Goal: Entertainment & Leisure: Consume media (video, audio)

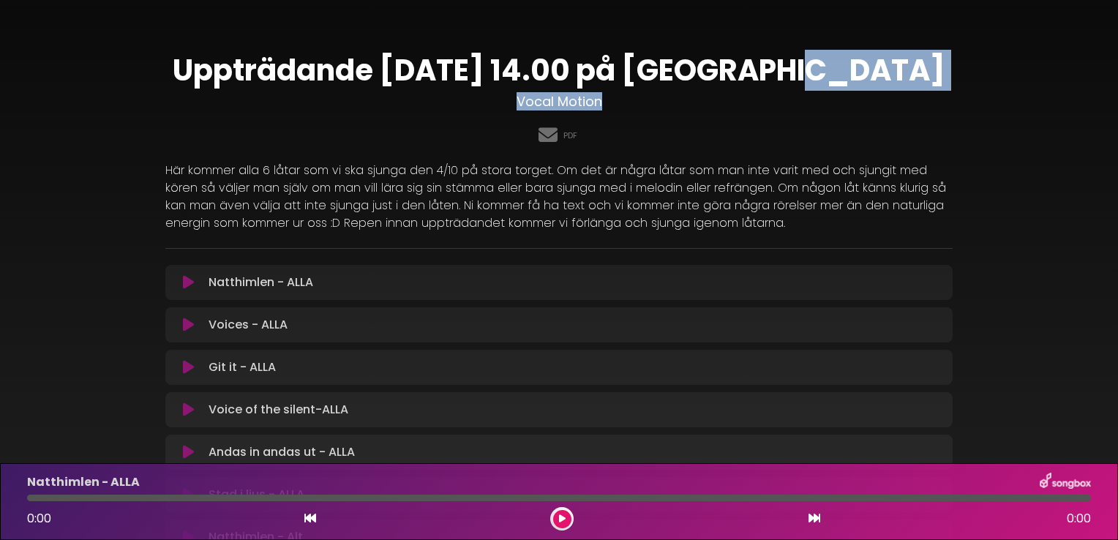
drag, startPoint x: 1117, startPoint y: 79, endPoint x: 1120, endPoint y: 103, distance: 24.3
click at [1117, 103] on html "× Uppträdande [DATE] 14.00 på Stora Torget Vocal Motion PDF" at bounding box center [559, 270] width 1118 height 540
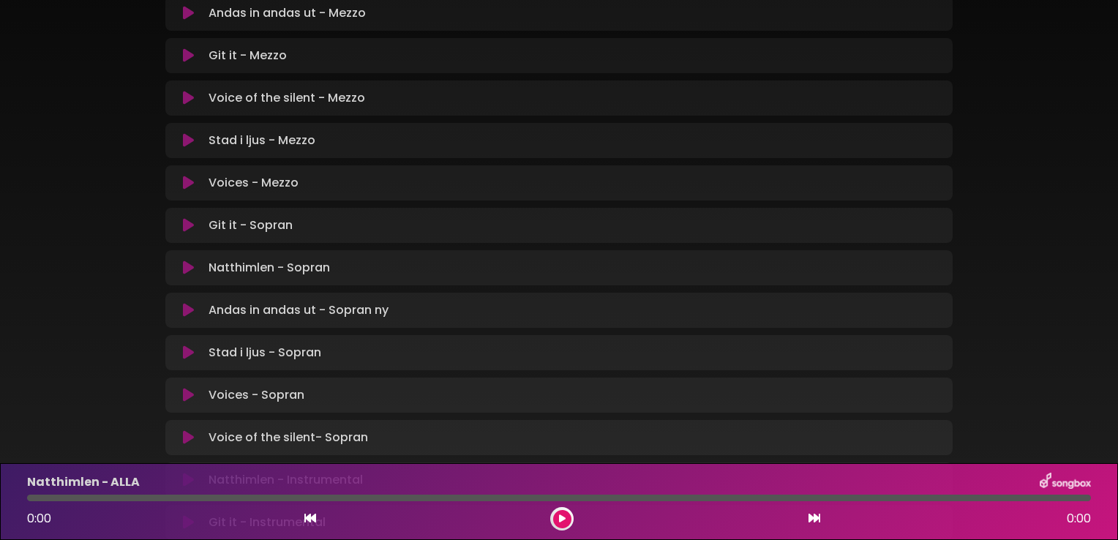
scroll to position [849, 0]
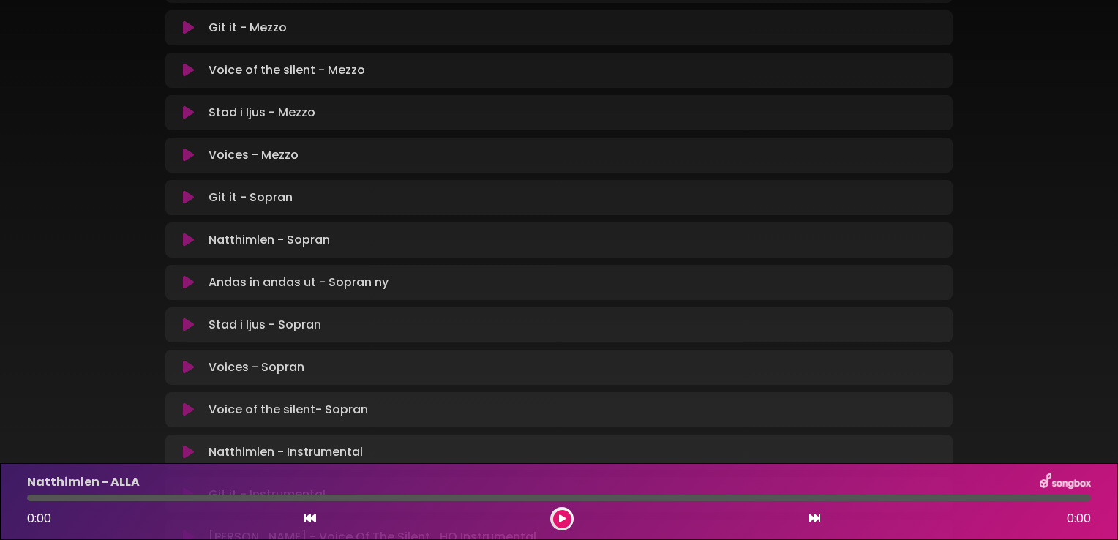
click at [190, 198] on icon at bounding box center [188, 197] width 11 height 15
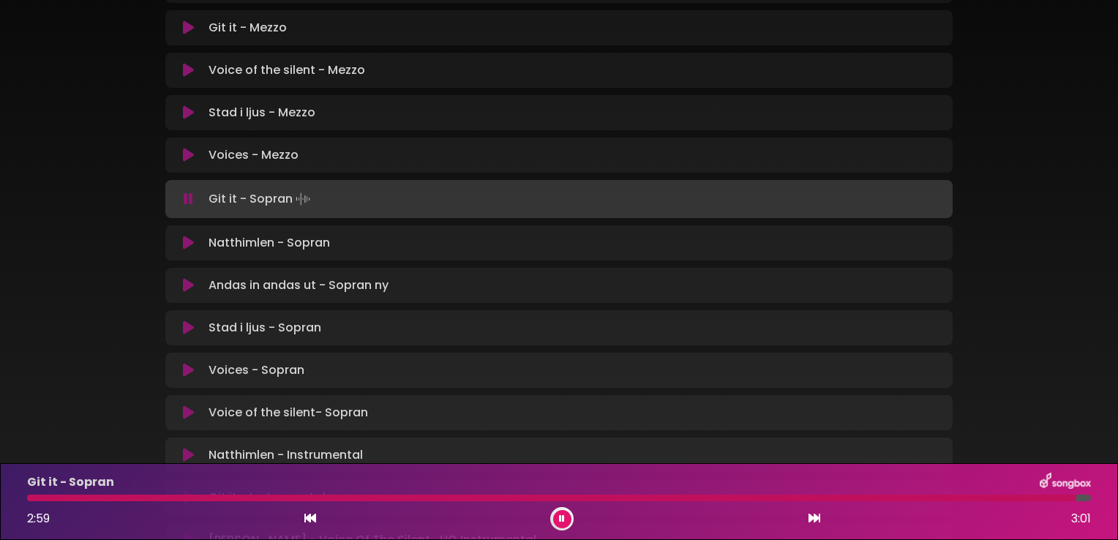
click at [196, 206] on div "Git it - Sopran Loading Track..." at bounding box center [559, 199] width 770 height 20
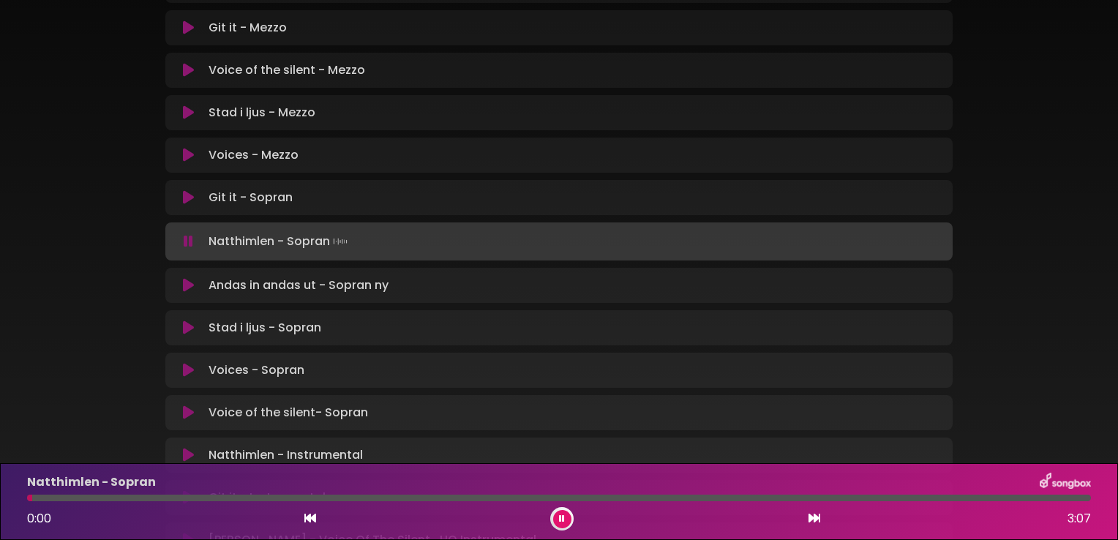
click at [193, 203] on button at bounding box center [188, 197] width 29 height 15
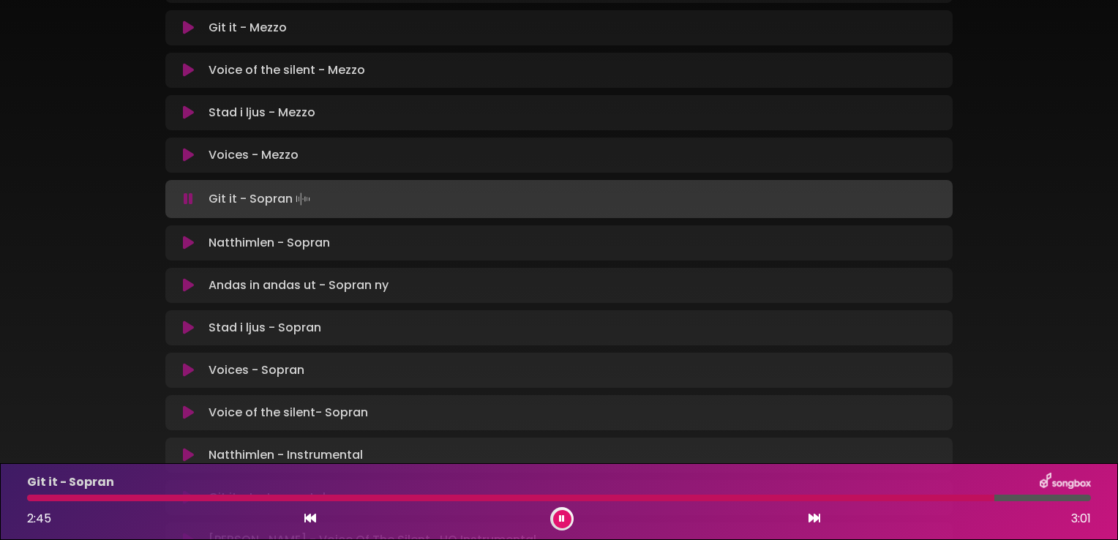
click at [192, 244] on icon at bounding box center [188, 243] width 11 height 15
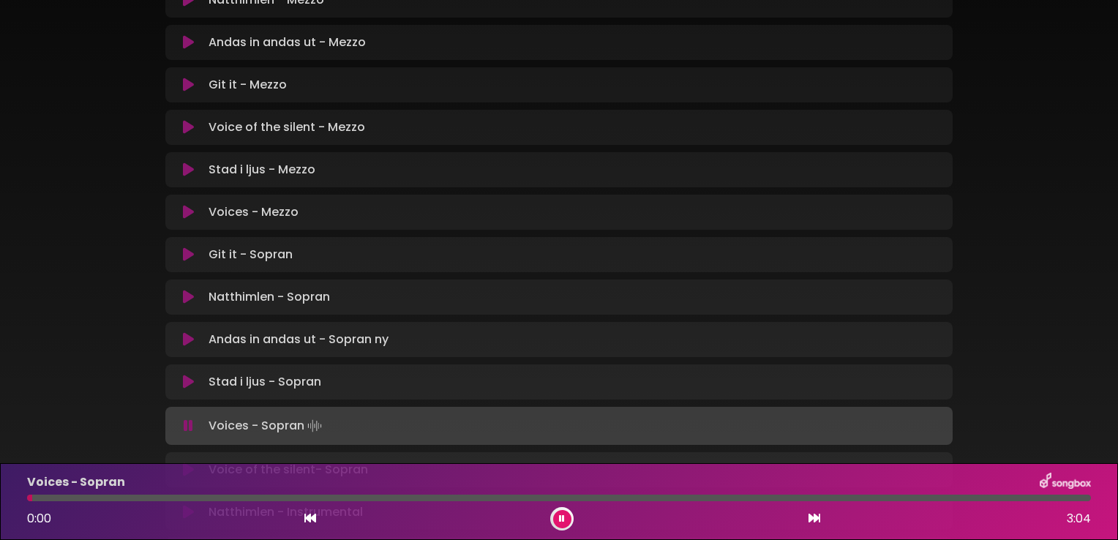
scroll to position [775, 0]
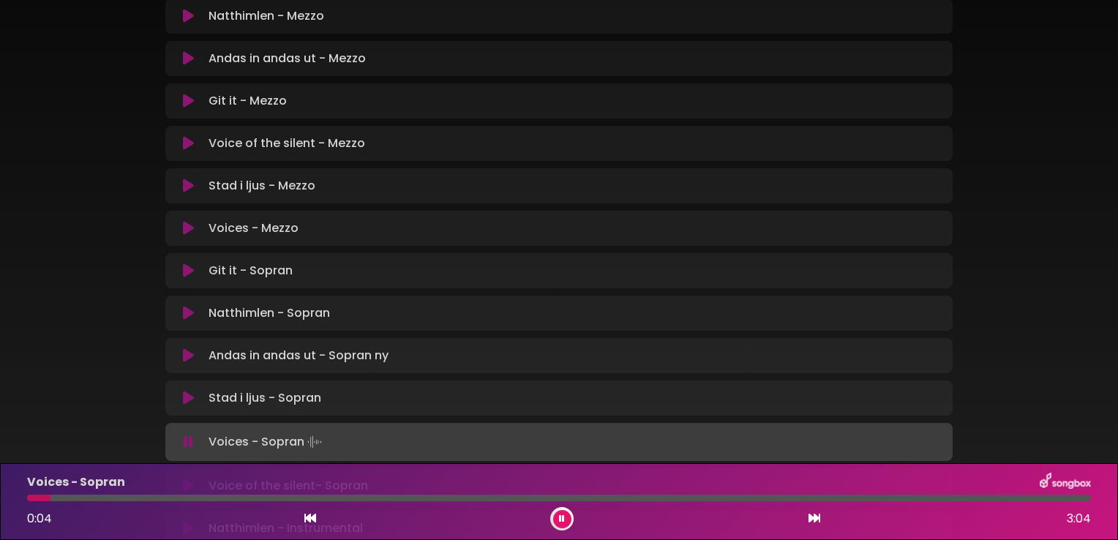
click at [187, 407] on div "Stad i ljus - Sopran Loading Track... Name" at bounding box center [558, 397] width 787 height 35
click at [291, 399] on p "Stad i ljus - Sopran Loading Track..." at bounding box center [264, 398] width 113 height 18
click at [191, 397] on icon at bounding box center [188, 398] width 11 height 15
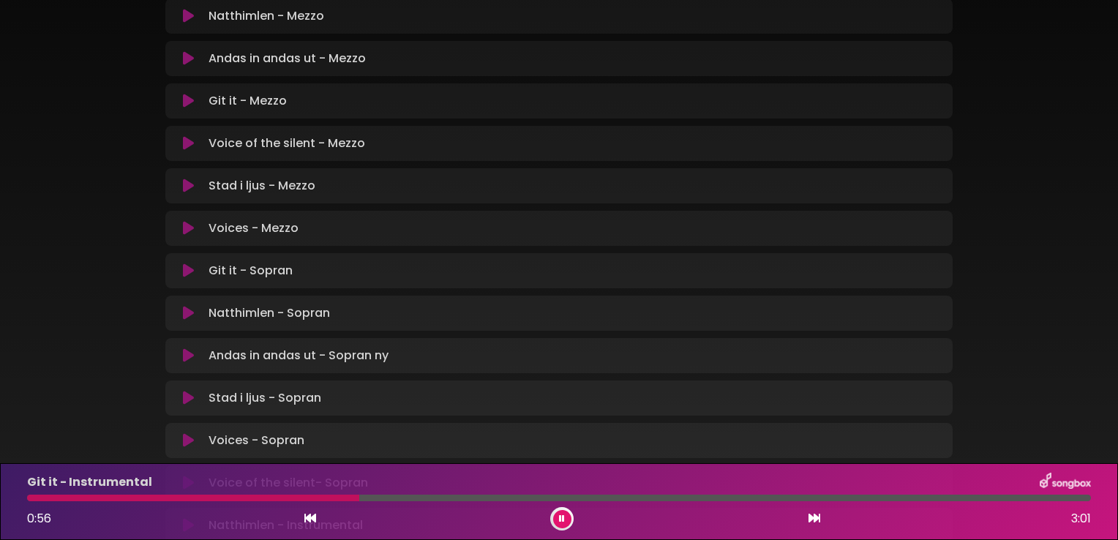
click at [557, 524] on button at bounding box center [562, 519] width 18 height 18
click at [190, 402] on icon at bounding box center [188, 398] width 11 height 15
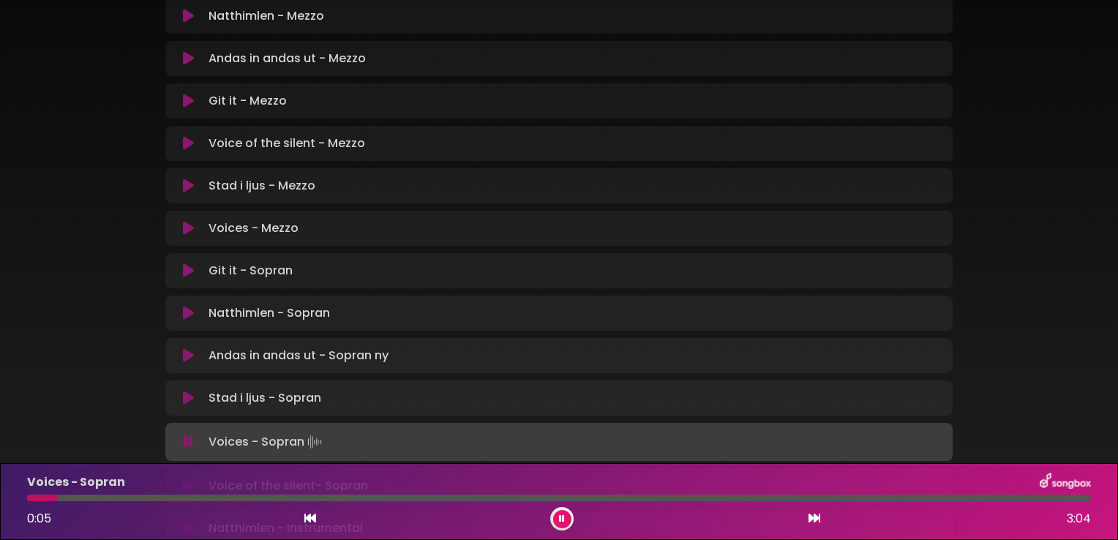
click at [554, 512] on button at bounding box center [562, 519] width 18 height 18
